Goal: Task Accomplishment & Management: Complete application form

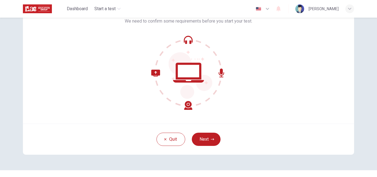
scroll to position [52, 0]
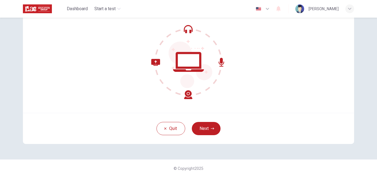
click at [187, 92] on icon at bounding box center [171, 79] width 41 height 40
click at [191, 68] on icon at bounding box center [188, 62] width 31 height 20
click at [205, 127] on button "Next" at bounding box center [206, 128] width 29 height 13
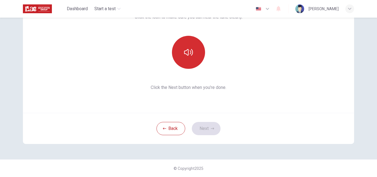
click at [185, 57] on button "button" at bounding box center [188, 52] width 33 height 33
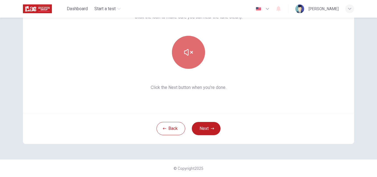
click at [192, 56] on button "button" at bounding box center [188, 52] width 33 height 33
click at [188, 51] on icon "button" at bounding box center [188, 52] width 9 height 9
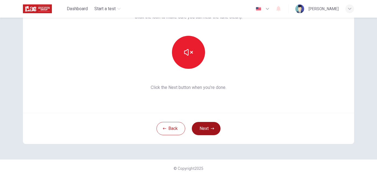
click at [208, 128] on button "Next" at bounding box center [206, 128] width 29 height 13
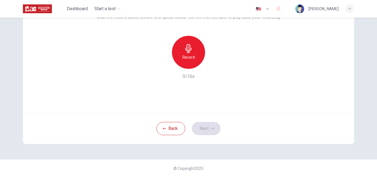
click at [186, 56] on h6 "Record" at bounding box center [188, 57] width 12 height 7
click at [203, 130] on button "Next" at bounding box center [206, 128] width 29 height 13
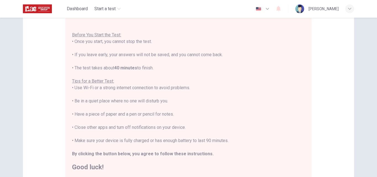
scroll to position [84, 0]
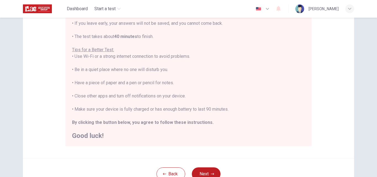
click at [364, 4] on header "Dashboard Start a test English en ​ [PERSON_NAME]" at bounding box center [188, 9] width 377 height 18
click at [260, 58] on div "You are about to start a Placement Test . Before You Start the Test: • Once you…" at bounding box center [188, 63] width 233 height 152
click at [278, 93] on div "You are about to start a Placement Test . Before You Start the Test: • Once you…" at bounding box center [188, 63] width 233 height 152
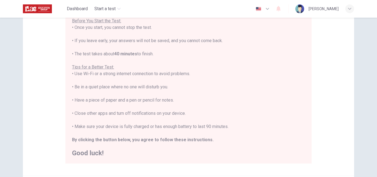
scroll to position [98, 0]
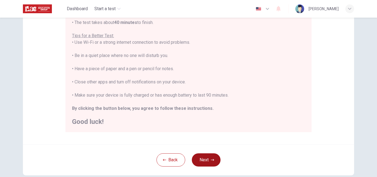
click at [199, 161] on button "Next" at bounding box center [206, 160] width 29 height 13
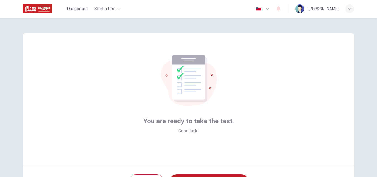
scroll to position [31, 0]
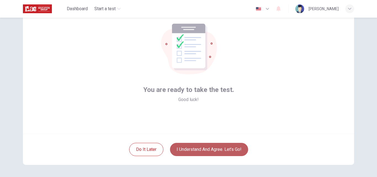
click at [217, 151] on button "I understand and agree. Let’s go!" at bounding box center [209, 149] width 78 height 13
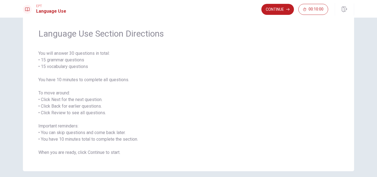
scroll to position [31, 0]
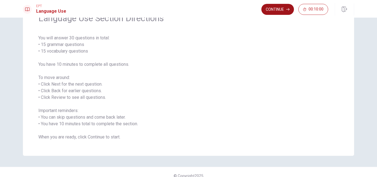
click at [279, 10] on button "Continue" at bounding box center [277, 9] width 33 height 11
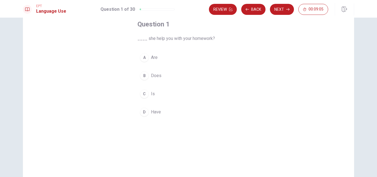
click at [153, 93] on button "C Is" at bounding box center [188, 94] width 102 height 14
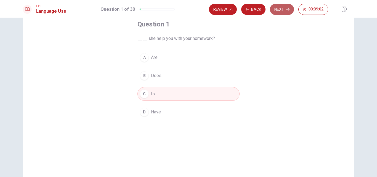
click at [273, 12] on button "Next" at bounding box center [282, 9] width 24 height 11
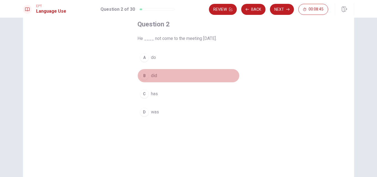
click at [153, 75] on span "did" at bounding box center [154, 76] width 6 height 7
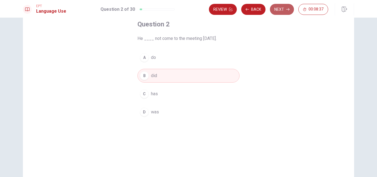
click at [273, 12] on button "Next" at bounding box center [282, 9] width 24 height 11
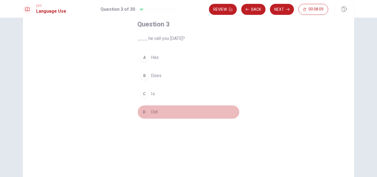
click at [151, 112] on span "Did" at bounding box center [154, 112] width 7 height 7
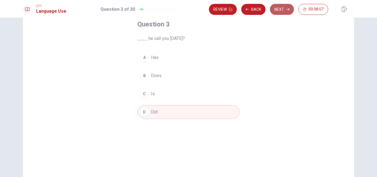
click at [275, 12] on button "Next" at bounding box center [282, 9] width 24 height 11
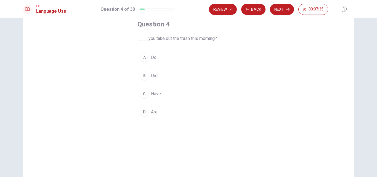
click at [155, 77] on span "Did" at bounding box center [154, 76] width 7 height 7
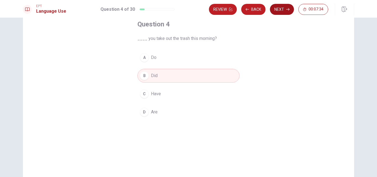
click at [276, 9] on button "Next" at bounding box center [282, 9] width 24 height 11
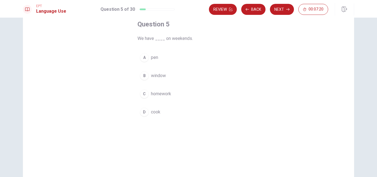
click at [167, 95] on span "homework" at bounding box center [161, 94] width 20 height 7
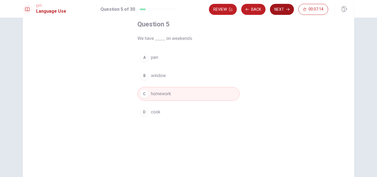
click at [277, 10] on button "Next" at bounding box center [282, 9] width 24 height 11
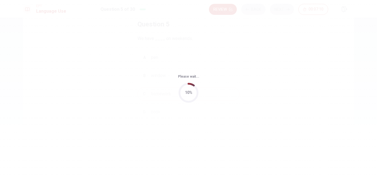
scroll to position [0, 0]
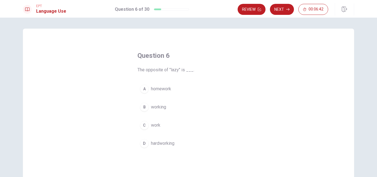
click at [162, 144] on span "hardworking" at bounding box center [162, 143] width 23 height 7
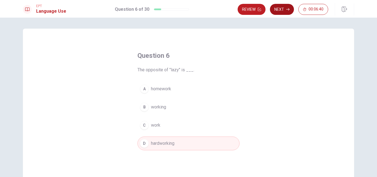
click at [276, 10] on button "Next" at bounding box center [282, 9] width 24 height 11
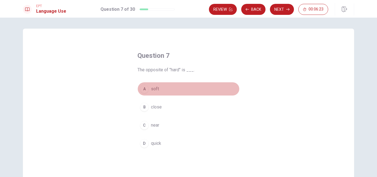
click at [155, 89] on span "soft" at bounding box center [155, 89] width 8 height 7
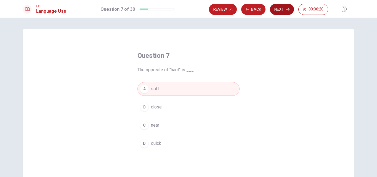
click at [280, 12] on button "Next" at bounding box center [282, 9] width 24 height 11
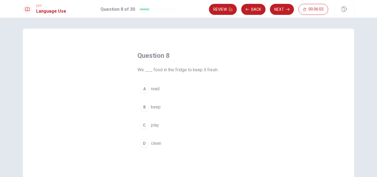
click at [156, 108] on span "keep" at bounding box center [156, 107] width 10 height 7
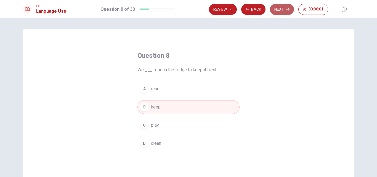
click at [276, 10] on button "Next" at bounding box center [282, 9] width 24 height 11
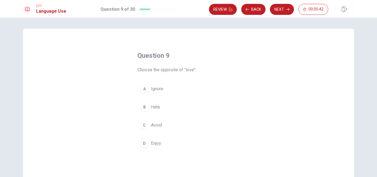
click at [156, 108] on span "Hate" at bounding box center [155, 107] width 9 height 7
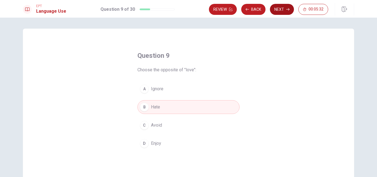
click at [278, 12] on button "Next" at bounding box center [282, 9] width 24 height 11
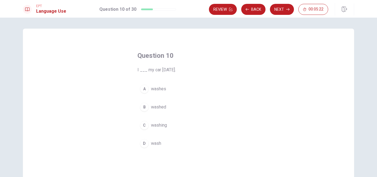
click at [163, 108] on span "washed" at bounding box center [158, 107] width 15 height 7
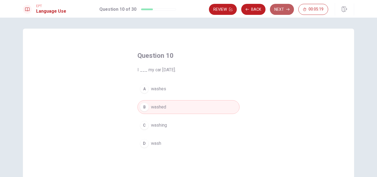
click at [276, 11] on button "Next" at bounding box center [282, 9] width 24 height 11
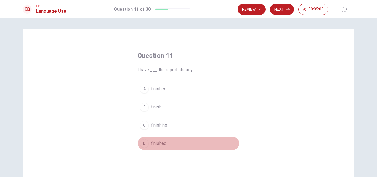
click at [154, 145] on span "finished" at bounding box center [158, 143] width 15 height 7
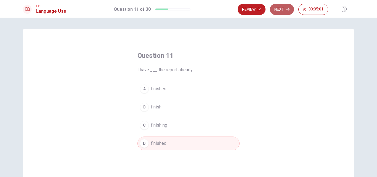
click at [280, 8] on button "Next" at bounding box center [282, 9] width 24 height 11
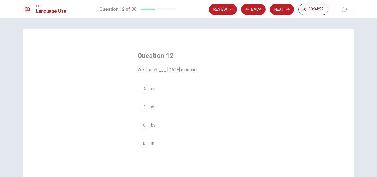
click at [152, 89] on span "on" at bounding box center [153, 89] width 5 height 7
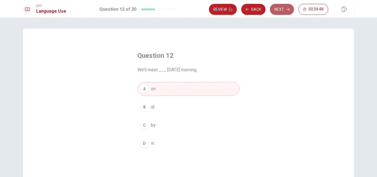
click at [273, 9] on button "Next" at bounding box center [282, 9] width 24 height 11
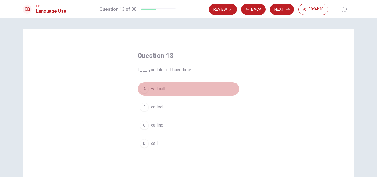
click at [162, 87] on span "will call" at bounding box center [158, 89] width 14 height 7
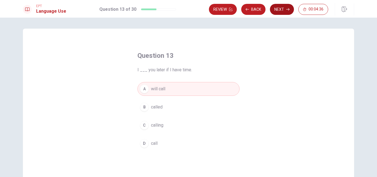
click at [276, 10] on button "Next" at bounding box center [282, 9] width 24 height 11
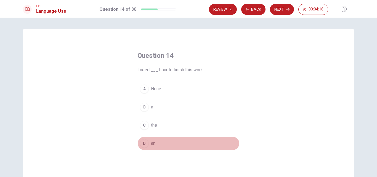
click at [151, 146] on span "an" at bounding box center [153, 143] width 4 height 7
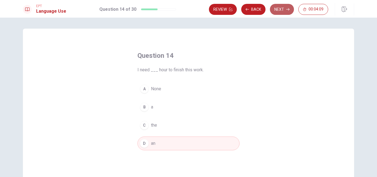
click at [276, 11] on button "Next" at bounding box center [282, 9] width 24 height 11
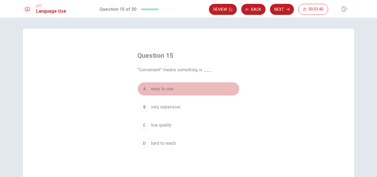
click at [162, 90] on span "easy to use" at bounding box center [162, 89] width 23 height 7
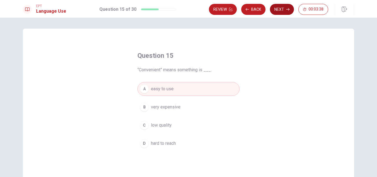
click at [275, 12] on button "Next" at bounding box center [282, 9] width 24 height 11
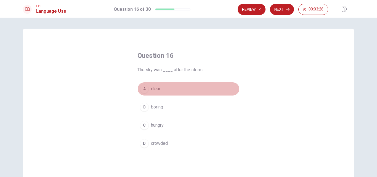
click at [159, 89] on span "clear" at bounding box center [155, 89] width 9 height 7
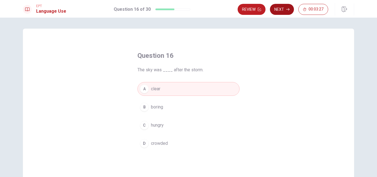
click at [279, 9] on button "Next" at bounding box center [282, 9] width 24 height 11
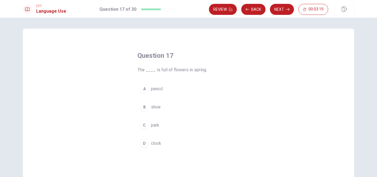
click at [156, 126] on span "park" at bounding box center [155, 125] width 8 height 7
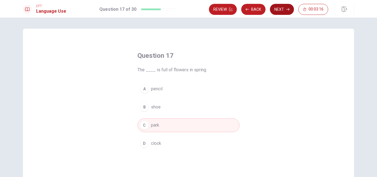
click at [279, 10] on button "Next" at bounding box center [282, 9] width 24 height 11
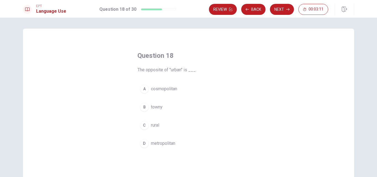
click at [156, 127] on span "rural" at bounding box center [155, 125] width 8 height 7
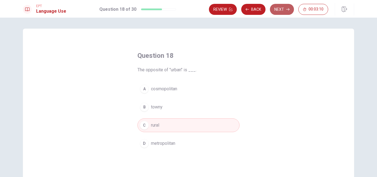
click at [278, 9] on button "Next" at bounding box center [282, 9] width 24 height 11
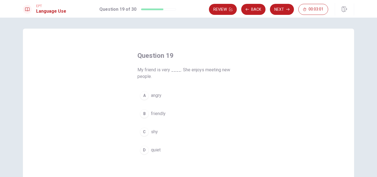
click at [160, 115] on span "friendly" at bounding box center [158, 114] width 15 height 7
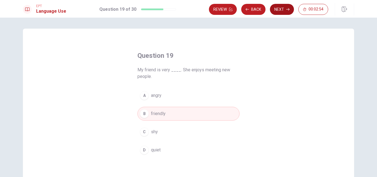
click at [275, 11] on button "Next" at bounding box center [282, 9] width 24 height 11
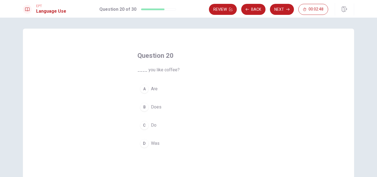
click at [155, 128] on span "Do" at bounding box center [154, 125] width 6 height 7
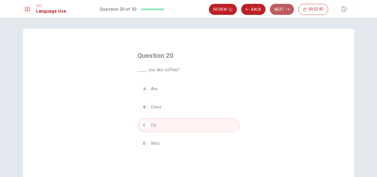
click at [280, 12] on button "Next" at bounding box center [282, 9] width 24 height 11
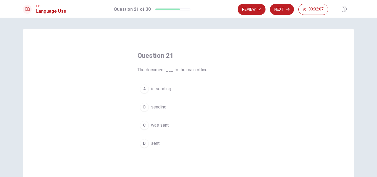
click at [162, 127] on span "was sent" at bounding box center [160, 125] width 18 height 7
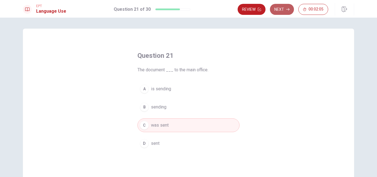
click at [281, 14] on button "Next" at bounding box center [282, 9] width 24 height 11
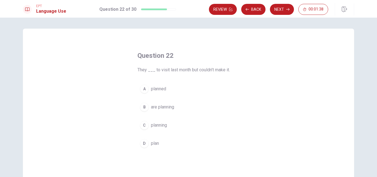
click at [164, 89] on span "planned" at bounding box center [158, 89] width 15 height 7
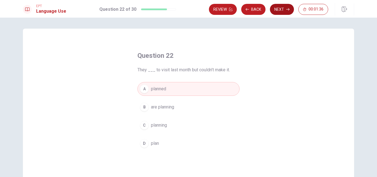
click at [276, 11] on button "Next" at bounding box center [282, 9] width 24 height 11
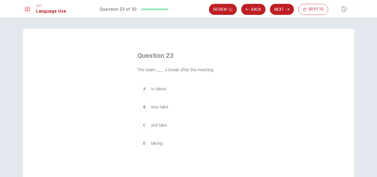
click at [159, 124] on span "will take" at bounding box center [159, 125] width 16 height 7
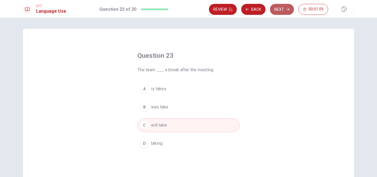
click at [273, 9] on button "Next" at bounding box center [282, 9] width 24 height 11
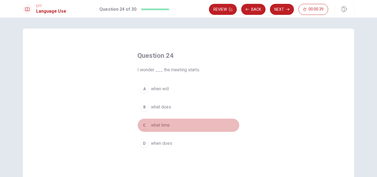
click at [164, 125] on span "what time" at bounding box center [160, 125] width 19 height 7
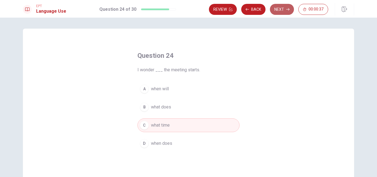
click at [282, 7] on button "Next" at bounding box center [282, 9] width 24 height 11
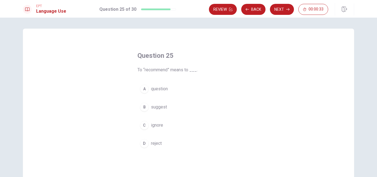
click at [163, 107] on span "suggest" at bounding box center [159, 107] width 16 height 7
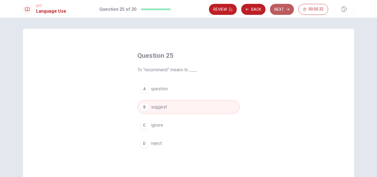
click at [277, 6] on button "Next" at bounding box center [282, 9] width 24 height 11
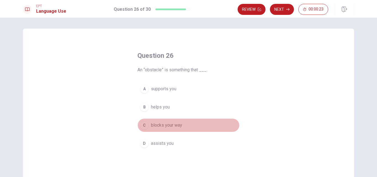
click at [166, 127] on span "blocks your way" at bounding box center [166, 125] width 31 height 7
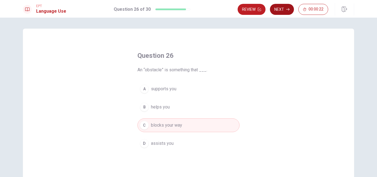
click at [277, 10] on button "Next" at bounding box center [282, 9] width 24 height 11
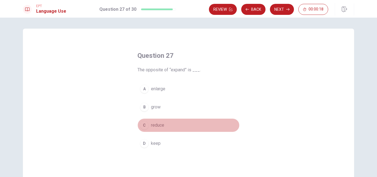
click at [161, 126] on span "reduce" at bounding box center [157, 125] width 13 height 7
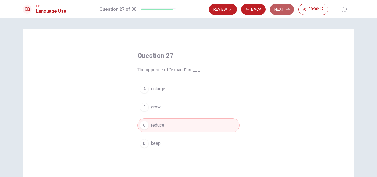
click at [270, 9] on button "Next" at bounding box center [282, 9] width 24 height 11
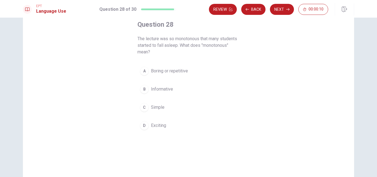
scroll to position [31, 0]
click at [183, 70] on span "Boring or repetitive" at bounding box center [169, 71] width 37 height 7
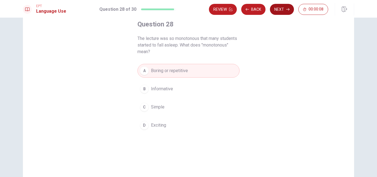
click at [280, 10] on button "Next" at bounding box center [282, 9] width 24 height 11
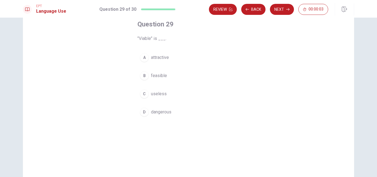
click at [163, 58] on span "attractive" at bounding box center [160, 57] width 18 height 7
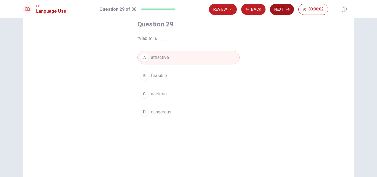
click at [275, 8] on button "Next" at bounding box center [282, 9] width 24 height 11
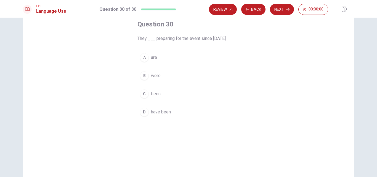
click at [154, 58] on span "are" at bounding box center [154, 57] width 6 height 7
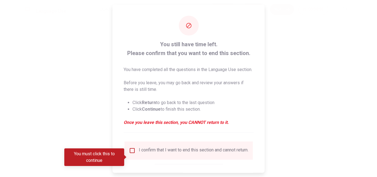
click at [132, 154] on input "You must click this to continue" at bounding box center [132, 150] width 7 height 7
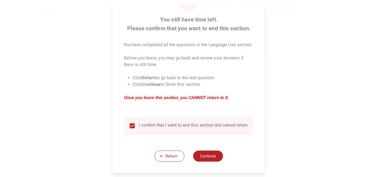
scroll to position [35, 0]
click at [130, 123] on input "checkbox" at bounding box center [132, 126] width 7 height 7
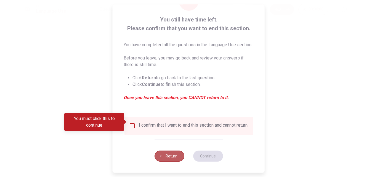
click at [170, 159] on button "Return" at bounding box center [169, 156] width 30 height 11
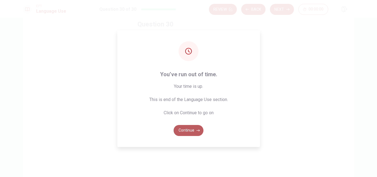
click at [182, 125] on button "Continue" at bounding box center [189, 130] width 30 height 11
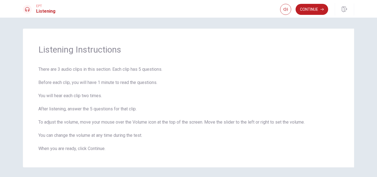
scroll to position [19, 0]
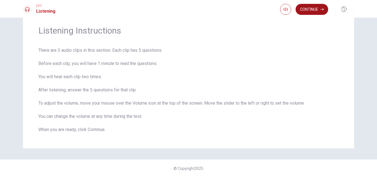
click at [313, 11] on button "Continue" at bounding box center [311, 9] width 33 height 11
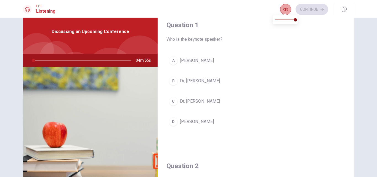
click at [282, 9] on button "button" at bounding box center [285, 9] width 11 height 11
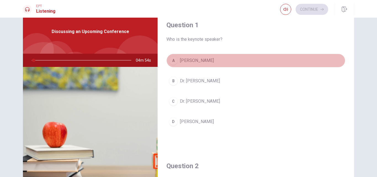
click at [289, 55] on button "A [PERSON_NAME]" at bounding box center [255, 61] width 179 height 14
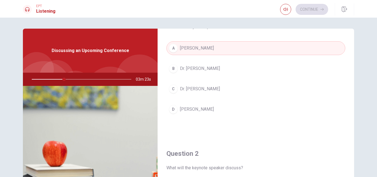
scroll to position [0, 0]
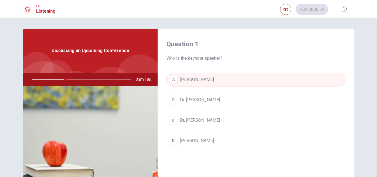
click at [194, 142] on span "[PERSON_NAME]" at bounding box center [197, 141] width 34 height 7
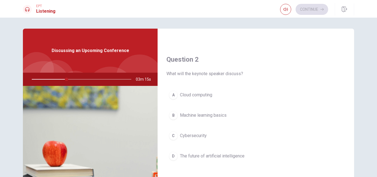
scroll to position [157, 0]
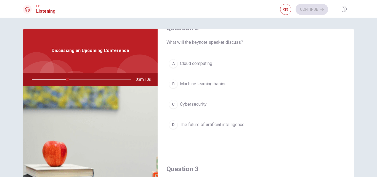
click at [219, 126] on span "The future of artificial intelligence" at bounding box center [212, 125] width 65 height 7
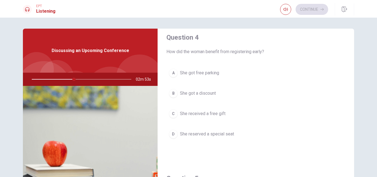
scroll to position [440, 0]
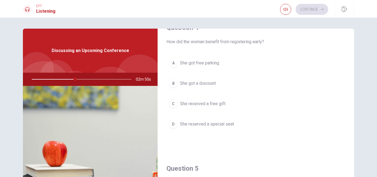
click at [204, 85] on span "She got a discount" at bounding box center [198, 83] width 36 height 7
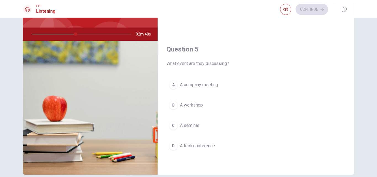
scroll to position [63, 0]
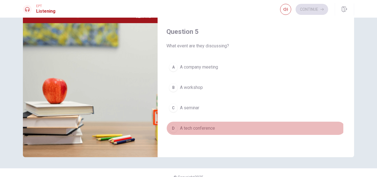
click at [206, 128] on span "A tech conference" at bounding box center [197, 128] width 35 height 7
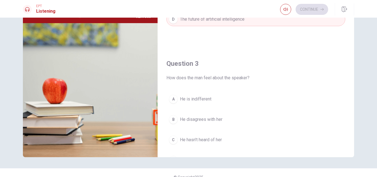
scroll to position [231, 0]
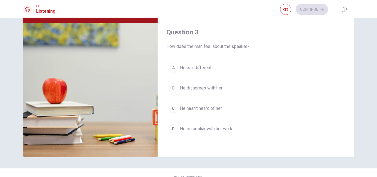
click at [199, 130] on span "He is familiar with her work" at bounding box center [206, 129] width 52 height 7
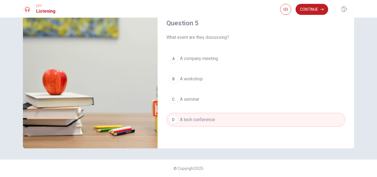
scroll to position [515, 0]
click at [310, 12] on button "Continue" at bounding box center [311, 9] width 33 height 11
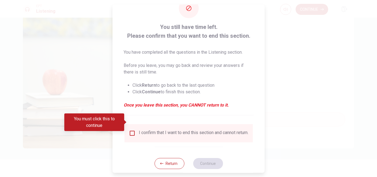
scroll to position [29, 0]
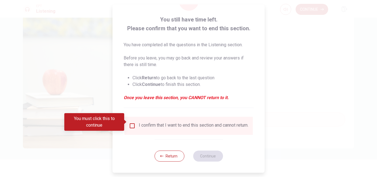
click at [131, 123] on input "You must click this to continue" at bounding box center [132, 126] width 7 height 7
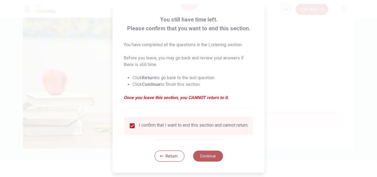
click at [201, 156] on button "Continue" at bounding box center [208, 156] width 30 height 11
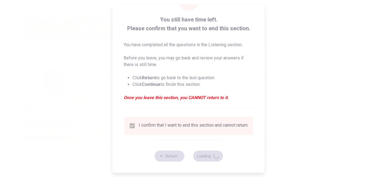
type input "63"
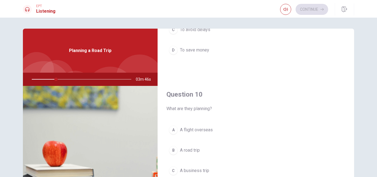
scroll to position [63, 0]
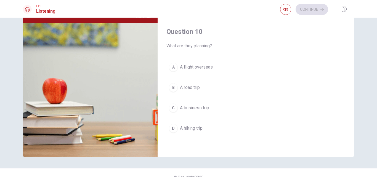
drag, startPoint x: 350, startPoint y: 130, endPoint x: 345, endPoint y: 54, distance: 76.6
click at [345, 54] on div "Question 10 What are they planning? A A flight overseas B A road trip C A busin…" at bounding box center [256, 86] width 196 height 141
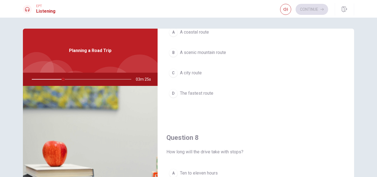
scroll to position [157, 0]
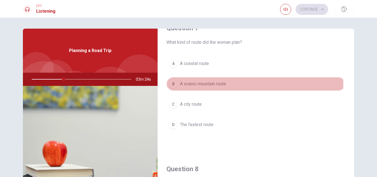
click at [220, 84] on span "A scenic mountain route" at bounding box center [203, 84] width 46 height 7
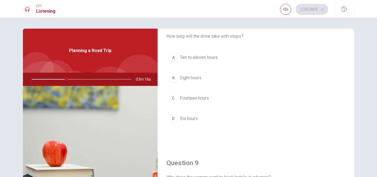
scroll to position [315, 0]
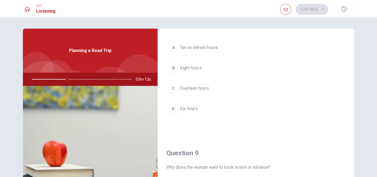
click at [188, 68] on span "Eight hours" at bounding box center [191, 68] width 22 height 7
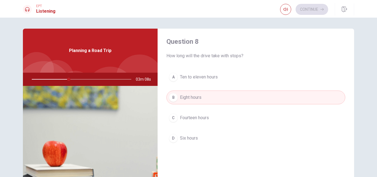
scroll to position [283, 0]
click at [207, 81] on span "Ten to eleven hours" at bounding box center [199, 79] width 38 height 7
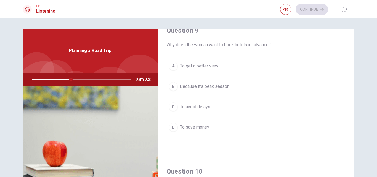
scroll to position [440, 0]
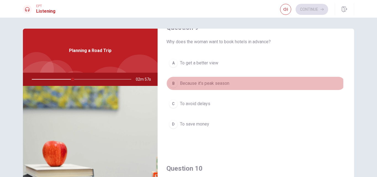
click at [223, 84] on span "Because it’s peak season" at bounding box center [204, 83] width 49 height 7
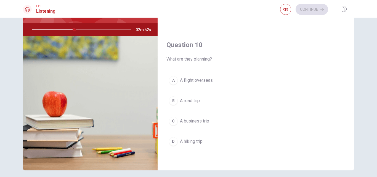
scroll to position [63, 0]
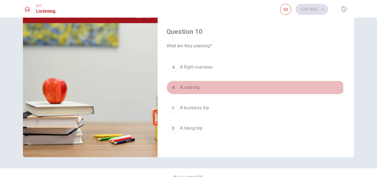
click at [198, 87] on span "A road trip" at bounding box center [190, 87] width 20 height 7
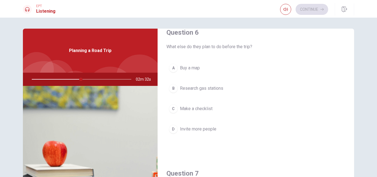
scroll to position [0, 0]
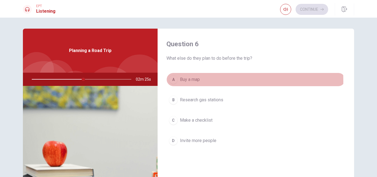
click at [187, 81] on span "Buy a map" at bounding box center [190, 79] width 20 height 7
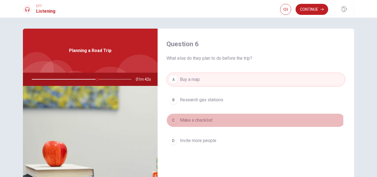
click at [201, 122] on span "Make a checklist" at bounding box center [196, 120] width 33 height 7
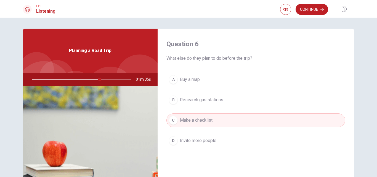
scroll to position [31, 0]
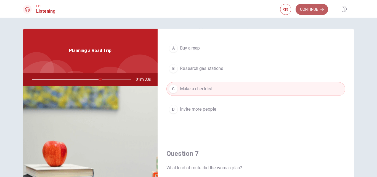
click at [310, 12] on button "Continue" at bounding box center [311, 9] width 33 height 11
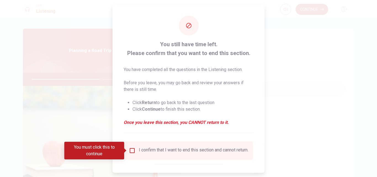
click at [131, 151] on input "You must click this to continue" at bounding box center [132, 150] width 7 height 7
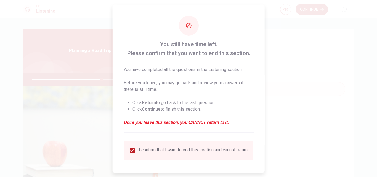
scroll to position [29, 0]
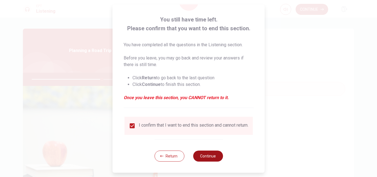
click at [207, 156] on button "Continue" at bounding box center [208, 156] width 30 height 11
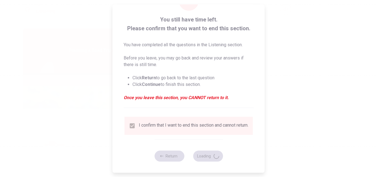
type input "71"
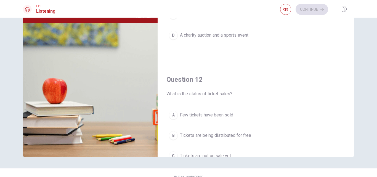
scroll to position [0, 0]
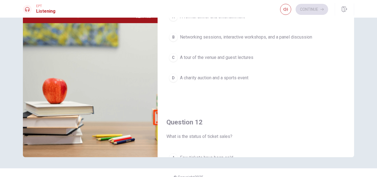
drag, startPoint x: 374, startPoint y: 90, endPoint x: 376, endPoint y: 61, distance: 29.9
click at [376, 61] on div "Question 11 What activities have been planned for the attendees? A A formal din…" at bounding box center [188, 98] width 377 height 160
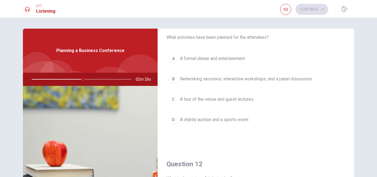
scroll to position [31, 0]
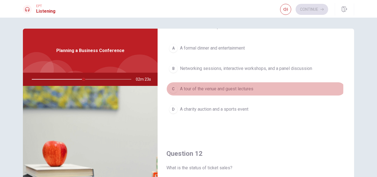
click at [242, 88] on span "A tour of the venue and guest lectures" at bounding box center [216, 89] width 73 height 7
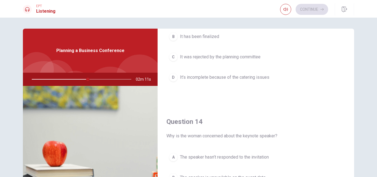
scroll to position [283, 0]
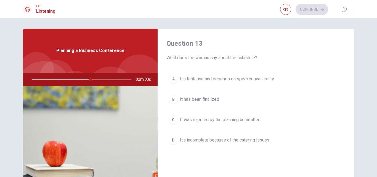
click at [245, 79] on span "It’s tentative and depends on speaker availability" at bounding box center [227, 79] width 94 height 7
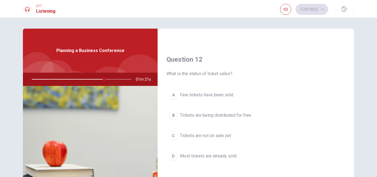
scroll to position [157, 0]
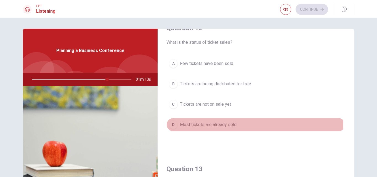
click at [225, 124] on span "Most tickets are already sold" at bounding box center [208, 125] width 57 height 7
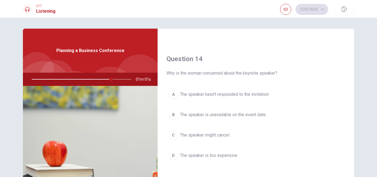
scroll to position [440, 0]
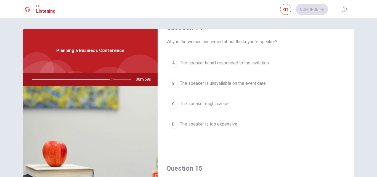
click at [241, 82] on span "The speaker is unavailable on the event date" at bounding box center [223, 83] width 86 height 7
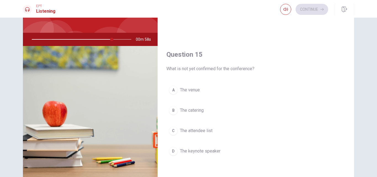
scroll to position [63, 0]
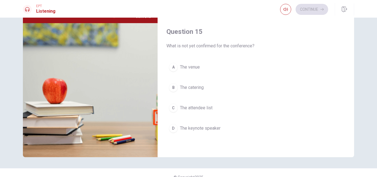
click at [206, 109] on span "The attendee list" at bounding box center [196, 108] width 33 height 7
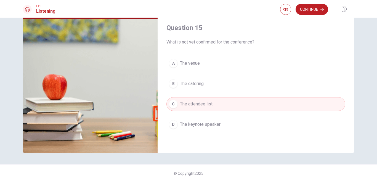
scroll to position [72, 0]
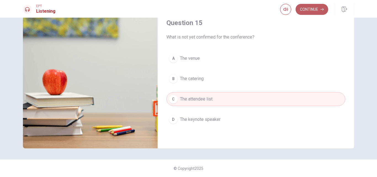
click at [308, 12] on button "Continue" at bounding box center [311, 9] width 33 height 11
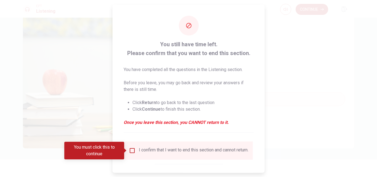
drag, startPoint x: 131, startPoint y: 150, endPoint x: 135, endPoint y: 148, distance: 4.9
click at [131, 149] on input "You must click this to continue" at bounding box center [132, 150] width 7 height 7
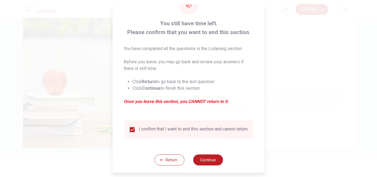
scroll to position [29, 0]
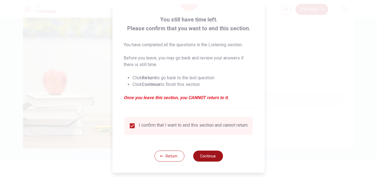
click at [210, 158] on button "Continue" at bounding box center [208, 156] width 30 height 11
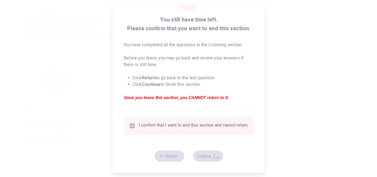
type input "92"
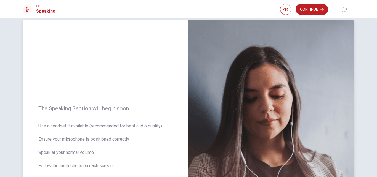
scroll to position [0, 0]
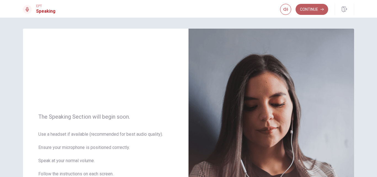
click at [310, 12] on button "Continue" at bounding box center [311, 9] width 33 height 11
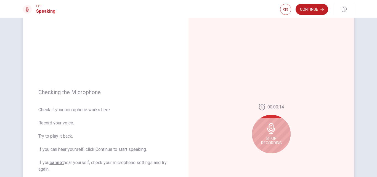
scroll to position [31, 0]
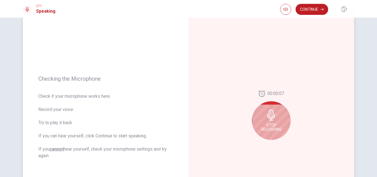
click at [268, 118] on icon at bounding box center [271, 115] width 8 height 11
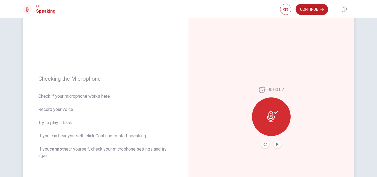
scroll to position [63, 0]
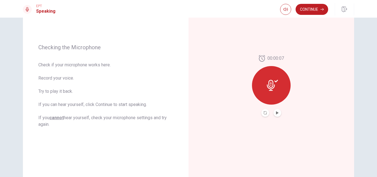
click at [277, 115] on button "Play Audio" at bounding box center [277, 113] width 8 height 8
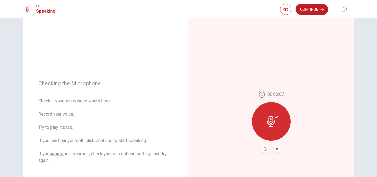
scroll to position [26, 0]
click at [309, 11] on button "Continue" at bounding box center [311, 9] width 33 height 11
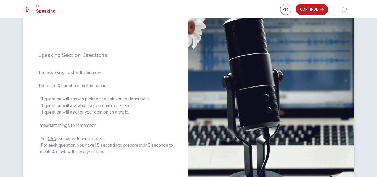
scroll to position [58, 0]
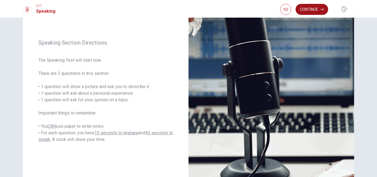
click at [312, 12] on button "Continue" at bounding box center [311, 9] width 33 height 11
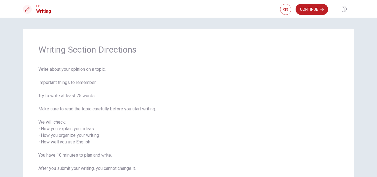
scroll to position [31, 0]
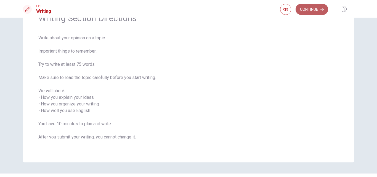
click at [308, 9] on button "Continue" at bounding box center [311, 9] width 33 height 11
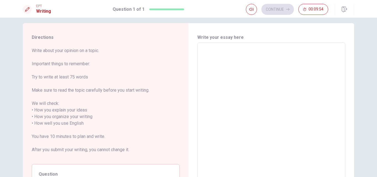
scroll to position [0, 0]
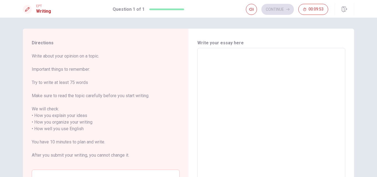
click at [224, 57] on textarea at bounding box center [271, 129] width 140 height 153
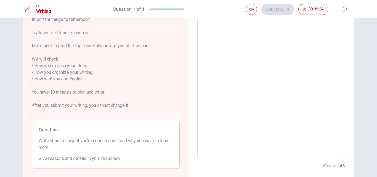
scroll to position [18, 0]
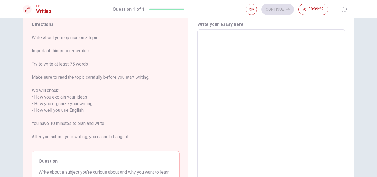
type textarea "I"
type textarea "x"
type textarea "I"
type textarea "x"
type textarea "I m"
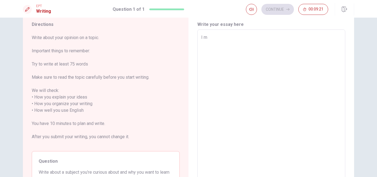
type textarea "x"
type textarea "I ma"
type textarea "x"
type textarea "I ma"
type textarea "x"
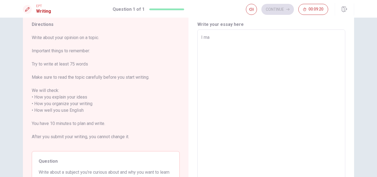
type textarea "I ma"
type textarea "x"
type textarea "I m"
type textarea "x"
type textarea "I"
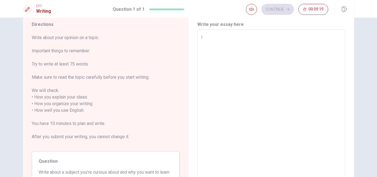
type textarea "x"
type textarea "I a"
type textarea "x"
type textarea "I am"
type textarea "x"
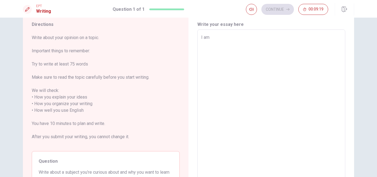
type textarea "I am"
type textarea "x"
type textarea "I am v"
type textarea "x"
type textarea "I am ve"
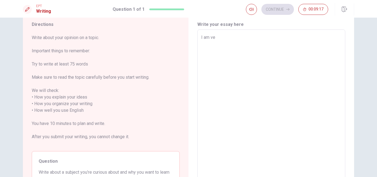
type textarea "x"
type textarea "I am ver"
type textarea "x"
type textarea "I am very"
type textarea "x"
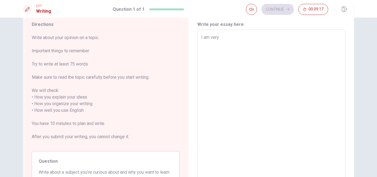
type textarea "I am very"
type textarea "x"
type textarea "I am very c"
type textarea "x"
type textarea "I am very cu"
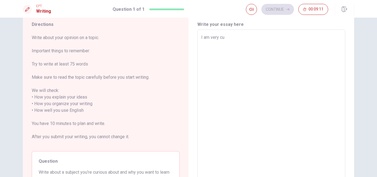
type textarea "x"
type textarea "I am very cur"
type textarea "x"
type textarea "I am very curi"
type textarea "x"
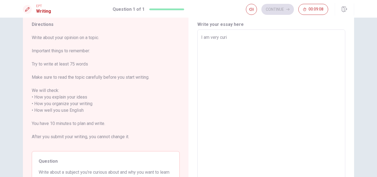
type textarea "I am very curio"
type textarea "x"
type textarea "I am very curiou"
type textarea "x"
type textarea "I am very curious"
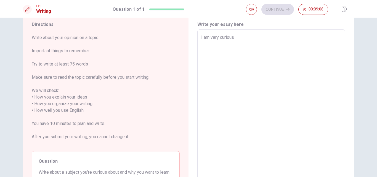
type textarea "x"
type textarea "I am very curious"
type textarea "x"
type textarea "I am very curious a"
type textarea "x"
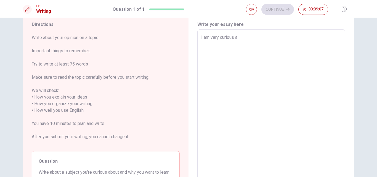
type textarea "I am very curious ab"
type textarea "x"
type textarea "I am very curious abo"
type textarea "x"
type textarea "I am very curious abou"
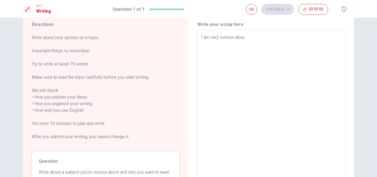
type textarea "x"
type textarea "I am very curious about"
type textarea "x"
type textarea "I am very curious about"
type textarea "x"
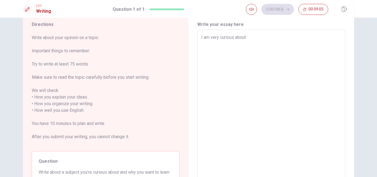
type textarea "I am very curious about l"
type textarea "x"
type textarea "I am very curious about lr"
type textarea "x"
type textarea "I am very curious about lrn"
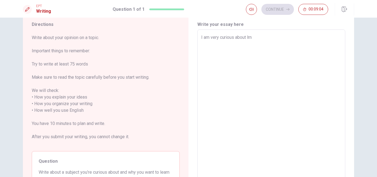
type textarea "x"
type textarea "I am very curious about lr"
type textarea "x"
type textarea "I am very curious about l"
type textarea "x"
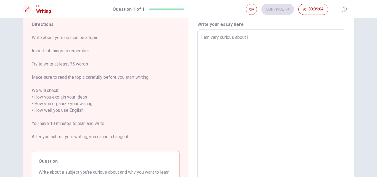
type textarea "I am very curious about"
type textarea "x"
type textarea "I am very curious about l"
type textarea "x"
type textarea "I am very curious about le"
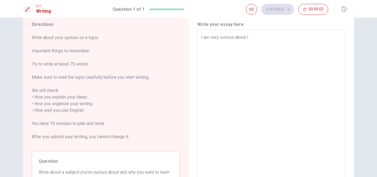
type textarea "x"
type textarea "I am very curious about ler"
type textarea "x"
type textarea "I am very curious about lera"
type textarea "x"
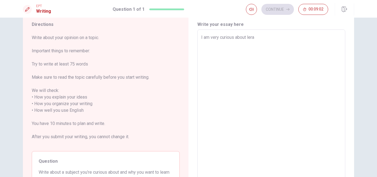
type textarea "I am very curious about lera"
type textarea "x"
type textarea "I am very curious about lera"
type textarea "x"
type textarea "I am very curious about ler"
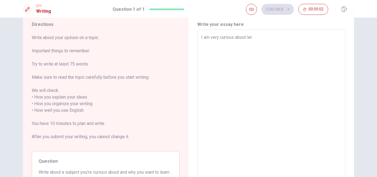
type textarea "x"
type textarea "I am very curious about le"
type textarea "x"
type textarea "I am very curious about ler"
type textarea "x"
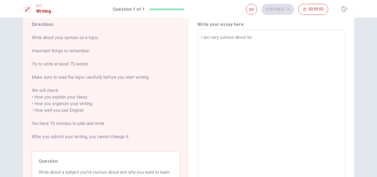
type textarea "I am very curious about le"
type textarea "x"
type textarea "I am very curious about lea"
type textarea "x"
type textarea "I am very curious about [PERSON_NAME]"
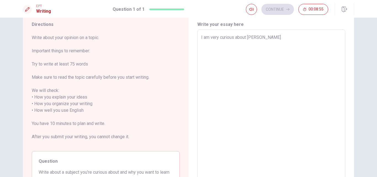
type textarea "x"
type textarea "I am very curious about learn"
type textarea "x"
type textarea "I am very curious about learn"
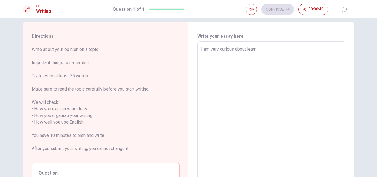
scroll to position [0, 0]
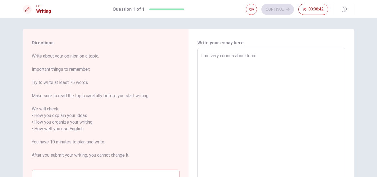
type textarea "x"
type textarea "I am very curious about learn e"
type textarea "x"
type textarea "I am very curious about learn en"
type textarea "x"
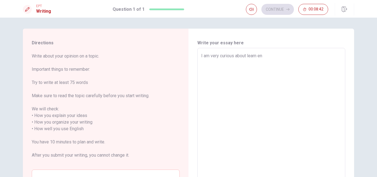
type textarea "I am very curious about learn eng"
type textarea "x"
type textarea "I am very curious about learn engi"
type textarea "x"
type textarea "I am very curious about learn engih"
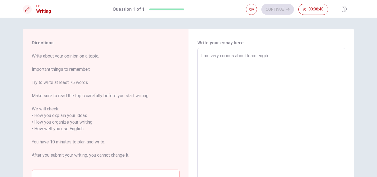
type textarea "x"
type textarea "I am very curious about learn engi"
type textarea "x"
type textarea "I am very curious about learn eng"
type textarea "x"
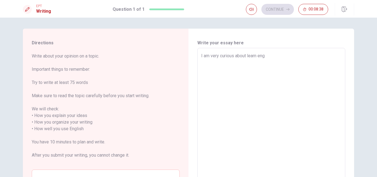
type textarea "I am very curious about learn engl"
type textarea "x"
type textarea "I am very curious about learn engli"
type textarea "x"
type textarea "I am very curious about learn englis"
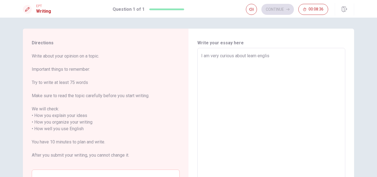
type textarea "x"
type textarea "I am very curious about learn english"
type textarea "x"
type textarea "I am very curious about learn english"
type textarea "x"
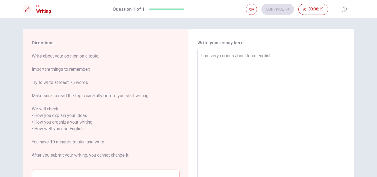
type textarea "I am very curious about learn menglish"
type textarea "x"
type textarea "I am very curious about learn meenglish"
type textarea "x"
type textarea "I am very curious about learn menglish"
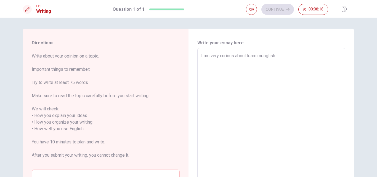
type textarea "x"
type textarea "I am very curious about learn moenglish"
type textarea "x"
type textarea "I am very curious about learn [PERSON_NAME]"
type textarea "x"
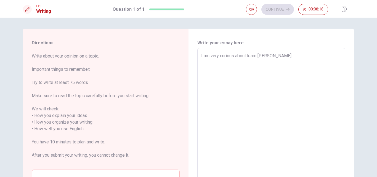
type textarea "I am very curious about learn moreenglish"
type textarea "x"
type textarea "I am very curious about learn more english"
click at [284, 54] on textarea "I am very curious about learn more english" at bounding box center [271, 129] width 140 height 153
type textarea "x"
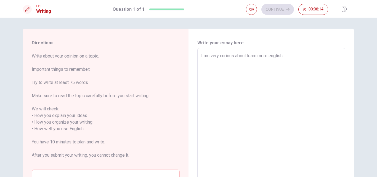
type textarea "I am very curious about learn more english,"
type textarea "x"
type textarea "I am very curious about learn more english,"
type textarea "x"
type textarea "I am very curious about learn more english,"
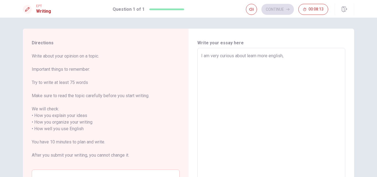
type textarea "x"
type textarea "I am very curious about learn more english"
type textarea "x"
type textarea "I am very curious about learn more english"
type textarea "x"
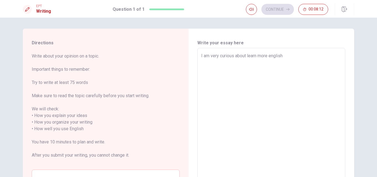
type textarea "I am very curious about learn more english a"
type textarea "x"
type textarea "I am very curious about learn more english an"
type textarea "x"
type textarea "I am very curious about learn more english and"
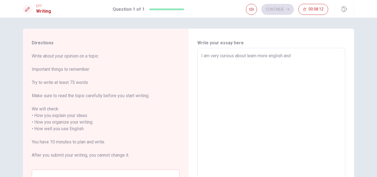
type textarea "x"
type textarea "I am very curious about learn more english and"
type textarea "x"
type textarea "I am very curious about learn more english and f"
type textarea "x"
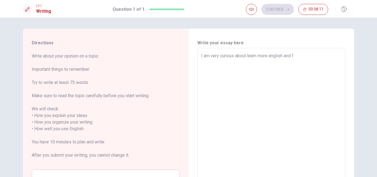
type textarea "I am very curious about learn more english and fe"
type textarea "x"
type textarea "I am very curious about learn more english and fee"
type textarea "x"
type textarea "I am very curious about learn more english and feel"
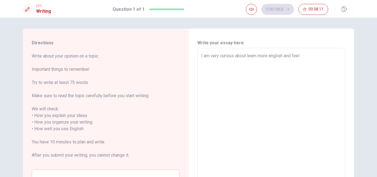
type textarea "x"
type textarea "I am very curious about learn more english and feel"
type textarea "x"
type textarea "I am very curious about learn more english and feel m"
type textarea "x"
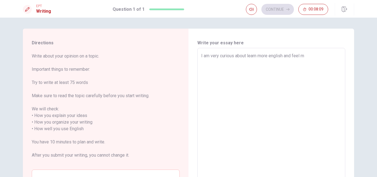
type textarea "I am very curious about learn more english and feel mo"
type textarea "x"
type textarea "I am very curious about learn more english and feel mor"
type textarea "x"
type textarea "I am very curious about learn more english and feel more"
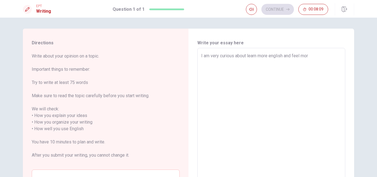
type textarea "x"
type textarea "I am very curious about learn more english and feel more"
type textarea "x"
type textarea "I am very curious about learn more english and feel more c"
type textarea "x"
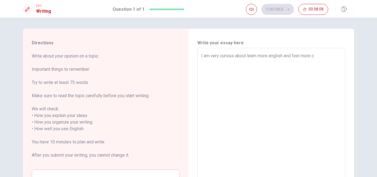
type textarea "I am very curious about learn more english and feel more co"
type textarea "x"
type textarea "I am very curious about learn more english and feel more con"
type textarea "x"
type textarea "I am very curious about learn more english and feel more conf"
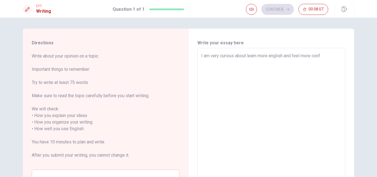
type textarea "x"
type textarea "I am very curious about learn more english and feel more confi"
type textarea "x"
type textarea "I am very curious about learn more english and feel more confie"
type textarea "x"
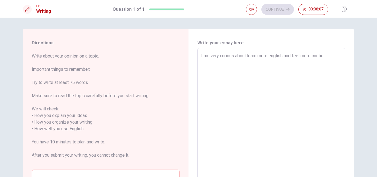
type textarea "I am very curious about learn more english and feel more confien"
type textarea "x"
type textarea "I am very curious about learn more english and feel more confient"
type textarea "x"
type textarea "I am very curious about learn more english and feel more confient"
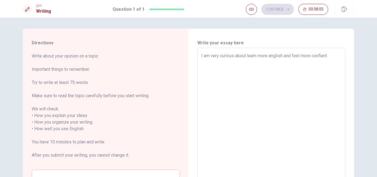
type textarea "x"
type textarea "I am very curious about learn more english and feel more confient"
type textarea "x"
type textarea "I am very curious about learn more english and feel more confien"
click at [246, 56] on textarea "I am very curious about learn more english and feel more confident to speak" at bounding box center [271, 129] width 140 height 153
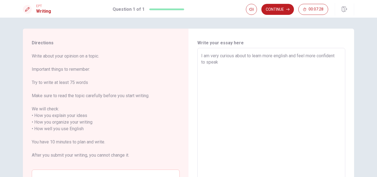
click at [221, 62] on textarea "I am very curious about to learn more english and feel more confident to speak" at bounding box center [271, 129] width 140 height 153
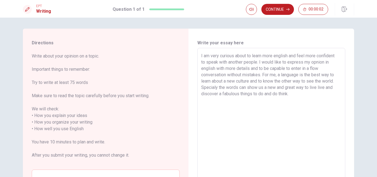
click at [323, 88] on textarea "I am very curious about to learn more english and feel more confident to speak …" at bounding box center [271, 129] width 140 height 153
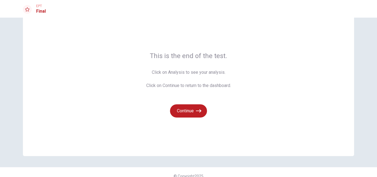
scroll to position [23, 0]
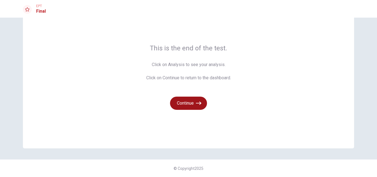
click at [193, 98] on button "Continue" at bounding box center [188, 103] width 37 height 13
